Goal: Navigation & Orientation: Go to known website

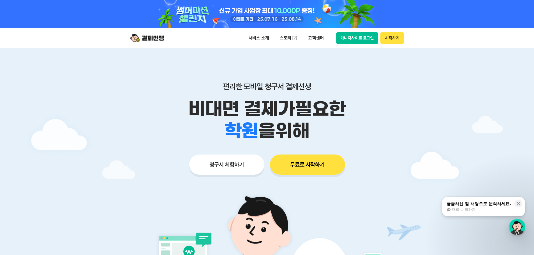
click at [358, 20] on div at bounding box center [267, 14] width 287 height 28
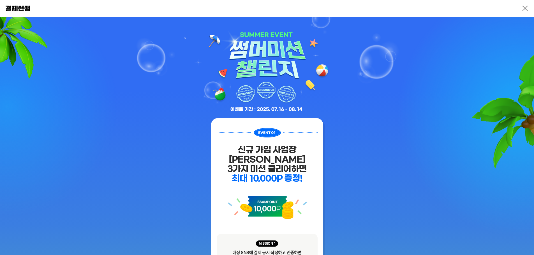
click at [45, 60] on img at bounding box center [68, 135] width 136 height 237
click at [16, 7] on img at bounding box center [18, 9] width 24 height 6
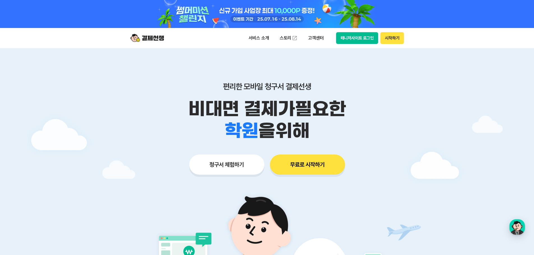
click at [367, 31] on div "서비스 소개 스토리 고객센터 매니저사이트 로그인 시작하기" at bounding box center [267, 38] width 287 height 20
click at [367, 35] on button "매니저사이트 로그인" at bounding box center [357, 38] width 42 height 12
